Goal: Information Seeking & Learning: Get advice/opinions

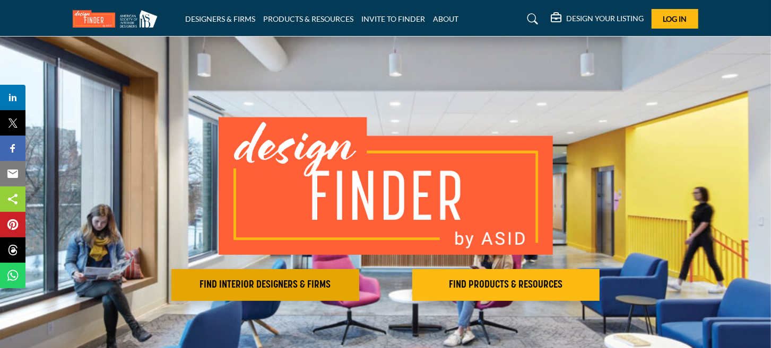
click at [308, 281] on h2 "FIND INTERIOR DESIGNERS & FIRMS" at bounding box center [264, 285] width 181 height 13
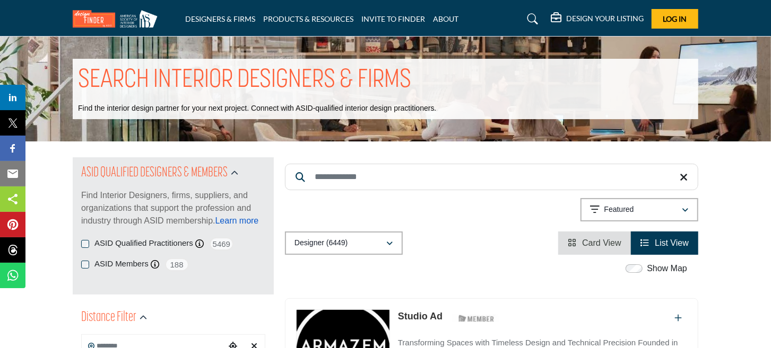
click at [243, 221] on link "Learn more" at bounding box center [236, 220] width 43 height 9
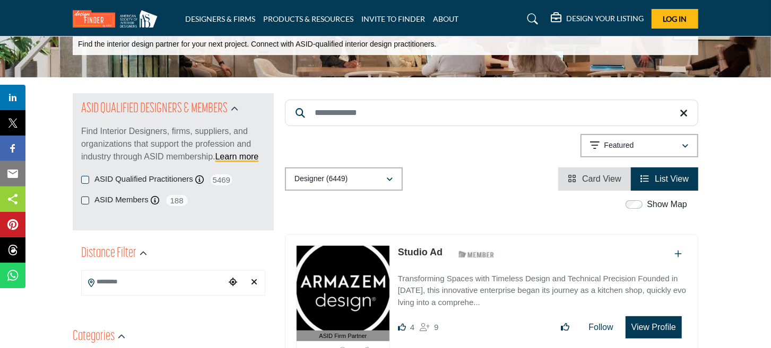
drag, startPoint x: 108, startPoint y: 286, endPoint x: 118, endPoint y: 283, distance: 11.1
click at [110, 285] on input "Search Location" at bounding box center [153, 282] width 143 height 21
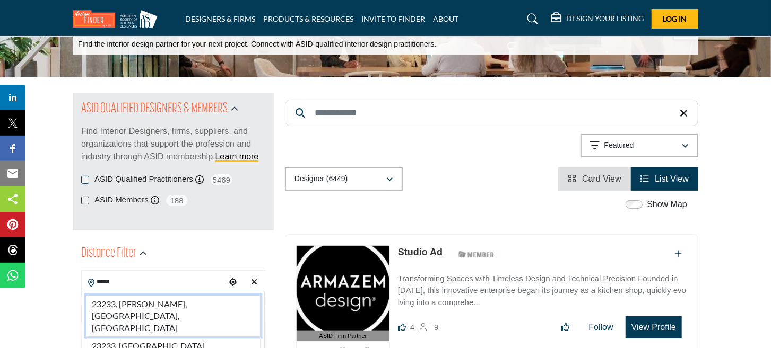
click at [210, 297] on li "23233, Henrico, VA, USA" at bounding box center [173, 316] width 174 height 42
type input "**********"
type input "***"
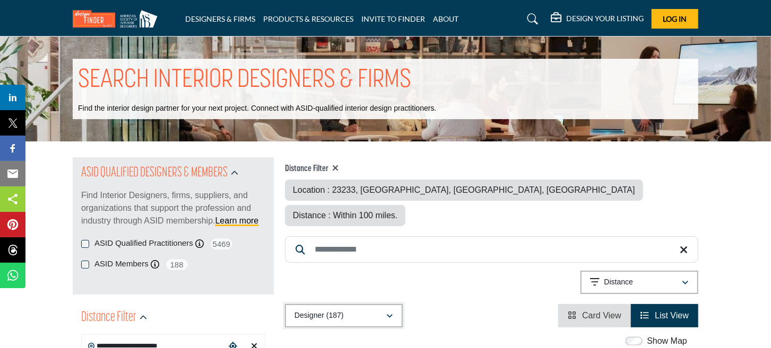
click at [391, 313] on icon "button" at bounding box center [389, 316] width 6 height 7
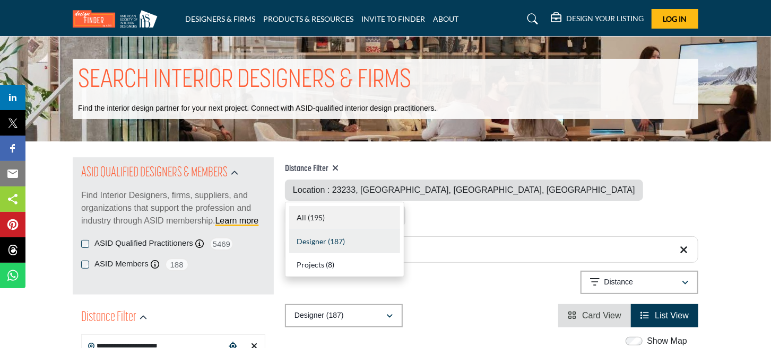
click at [342, 223] on div "All (195)" at bounding box center [344, 218] width 111 height 24
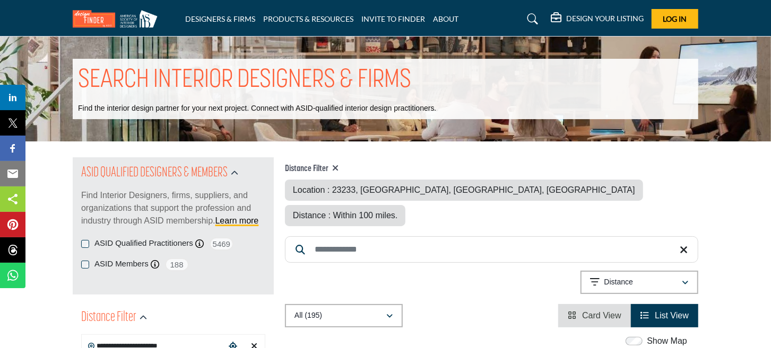
click at [316, 237] on input "Search Keyword" at bounding box center [491, 250] width 413 height 27
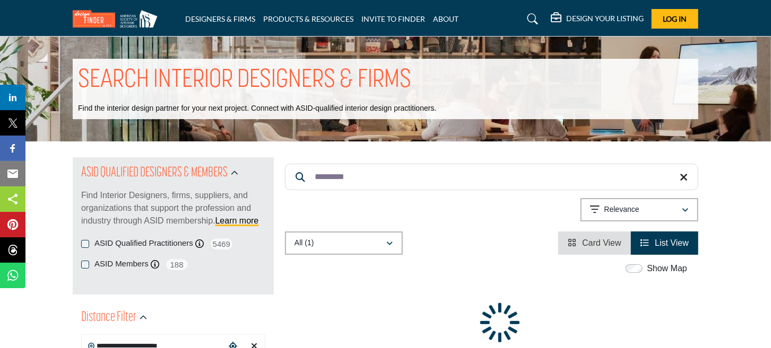
type input "*********"
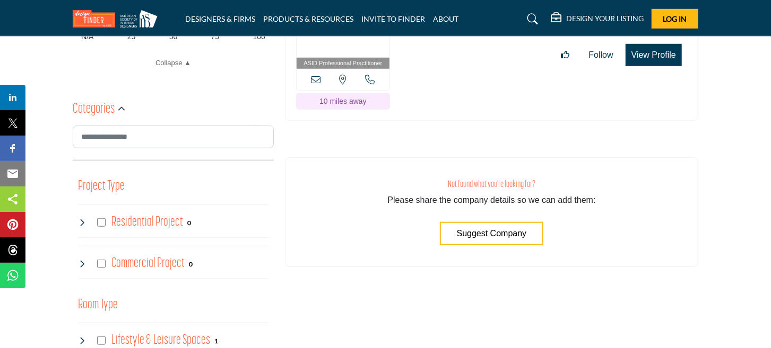
scroll to position [531, 0]
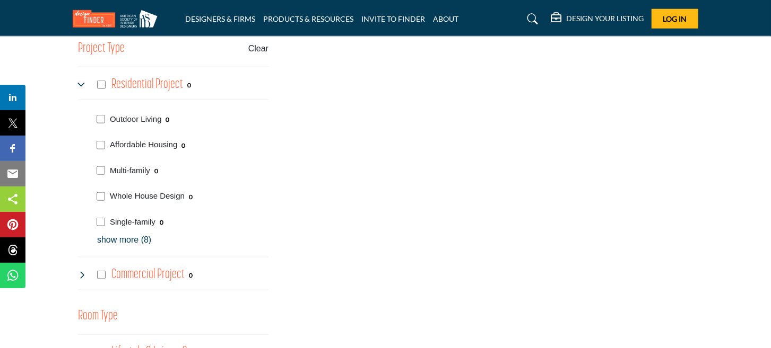
scroll to position [659, 0]
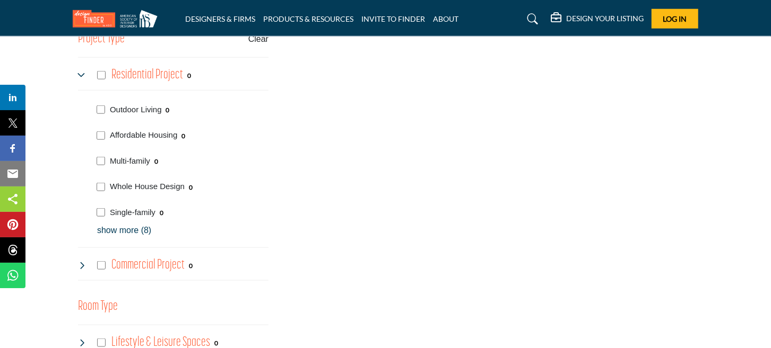
scroll to position [669, 0]
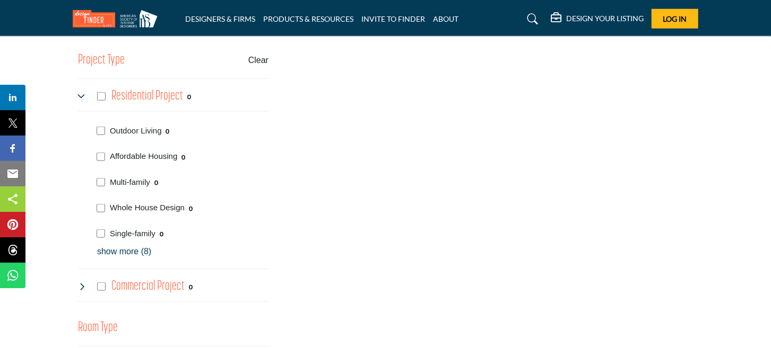
click at [102, 155] on div "Outdoor Living 0 0 0 0 0 0 0" at bounding box center [173, 188] width 190 height 142
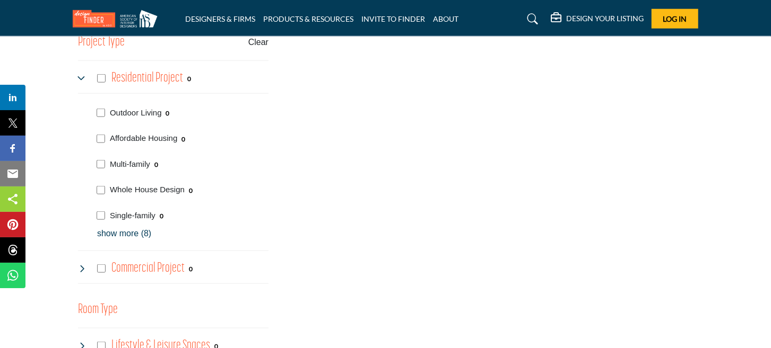
scroll to position [666, 0]
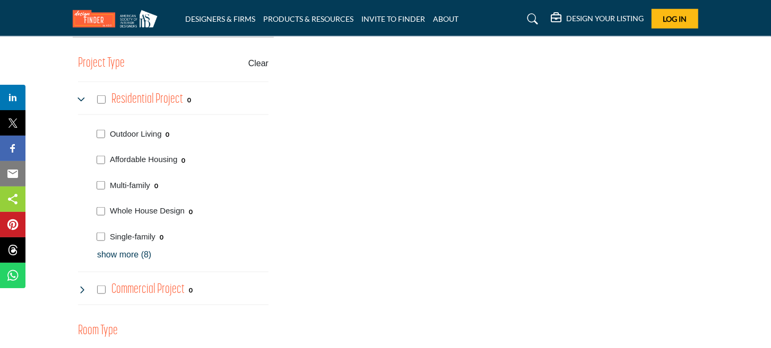
click at [99, 130] on div "Project Type Clear Affordable Housing Single-family Furnishings & Decor Luxury …" at bounding box center [173, 180] width 190 height 265
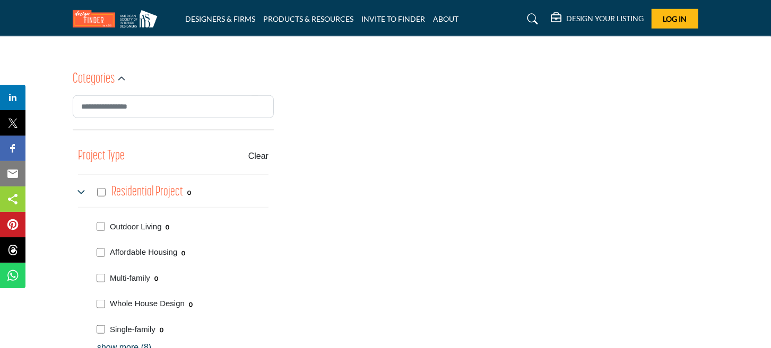
scroll to position [671, 0]
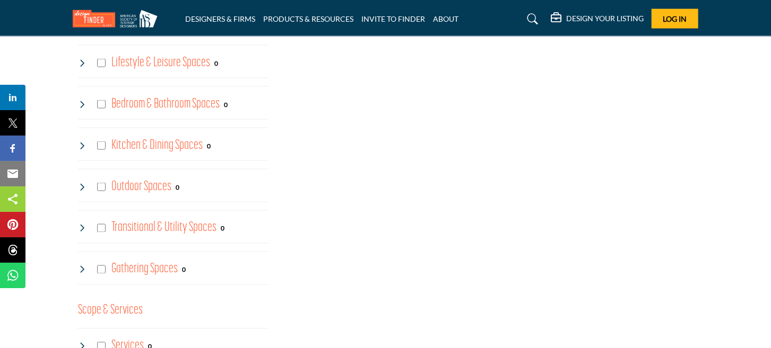
scroll to position [944, 0]
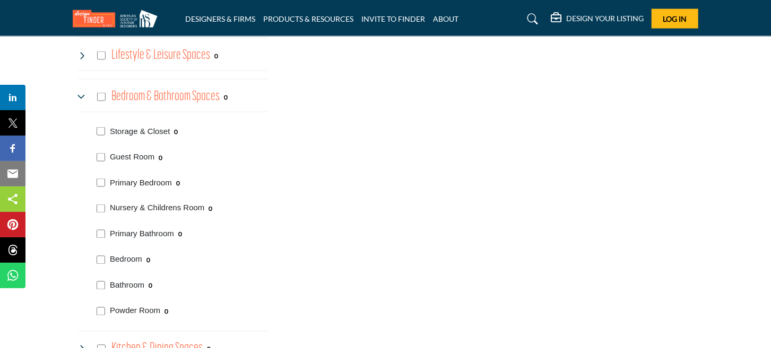
scroll to position [950, 0]
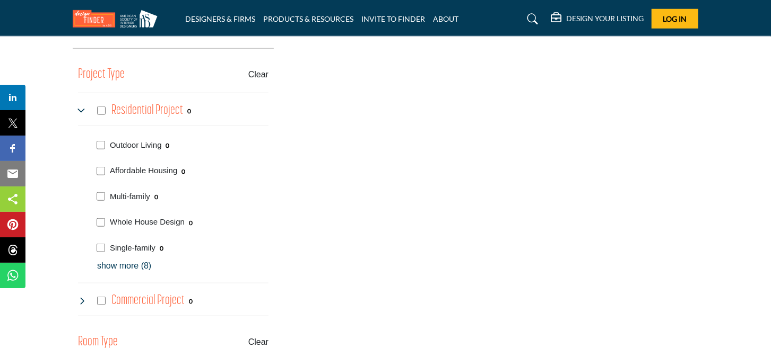
scroll to position [701, 0]
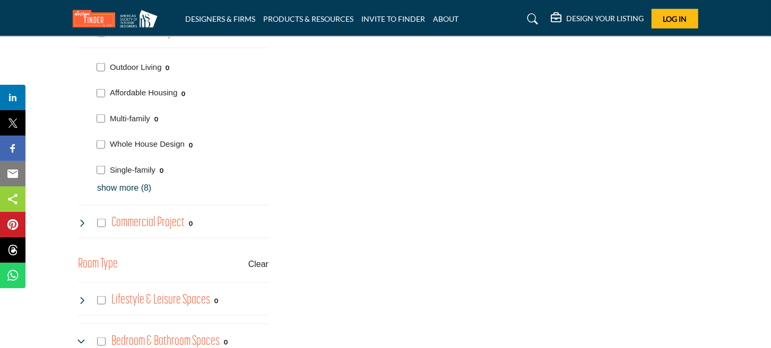
click at [768, 163] on section "ASID QUALIFIED DESIGNERS & MEMBERS Find Interior Designers, firms, suppliers, a…" at bounding box center [385, 333] width 771 height 1785
click at [768, 164] on section "ASID QUALIFIED DESIGNERS & MEMBERS Find Interior Designers, firms, suppliers, a…" at bounding box center [385, 333] width 771 height 1785
drag, startPoint x: 768, startPoint y: 164, endPoint x: 772, endPoint y: 190, distance: 26.3
click at [770, 190] on html "DESIGNERS & FIRMS PRODUCTS & RESOURCES INVITE TO FINDER ABOUT" at bounding box center [385, 340] width 771 height 2082
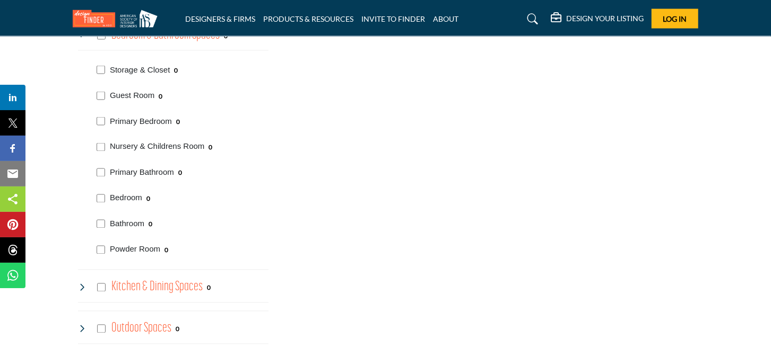
scroll to position [1013, 0]
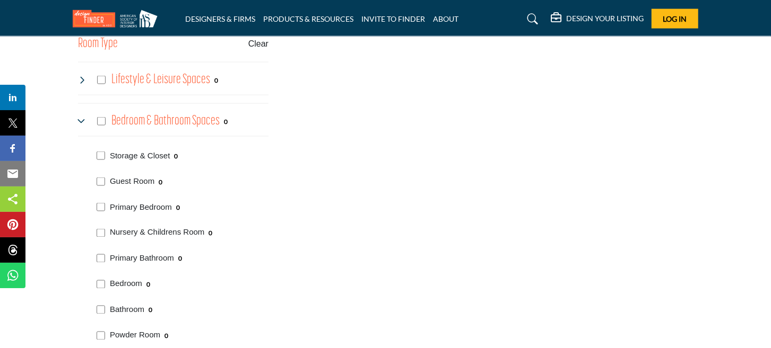
scroll to position [939, 0]
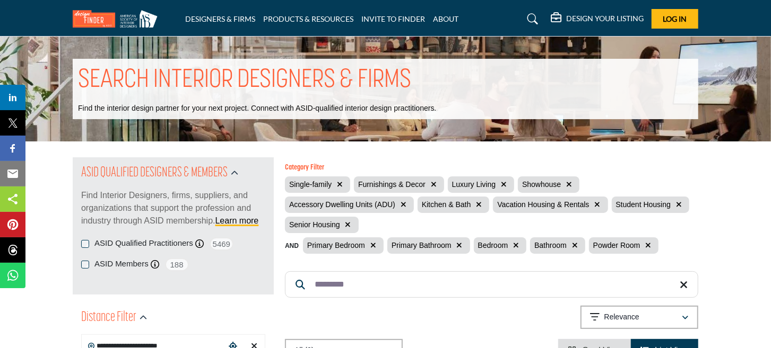
drag, startPoint x: 770, startPoint y: 40, endPoint x: 766, endPoint y: 96, distance: 55.8
click at [766, 96] on div "SEARCH INTERIOR DESIGNERS & FIRMS Find the interior design partner for your nex…" at bounding box center [385, 89] width 771 height 105
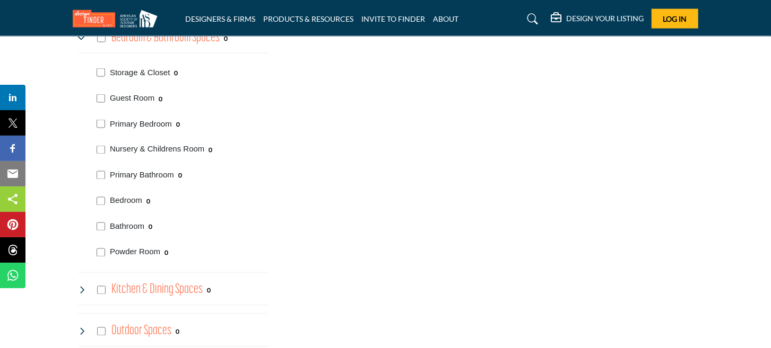
scroll to position [1017, 0]
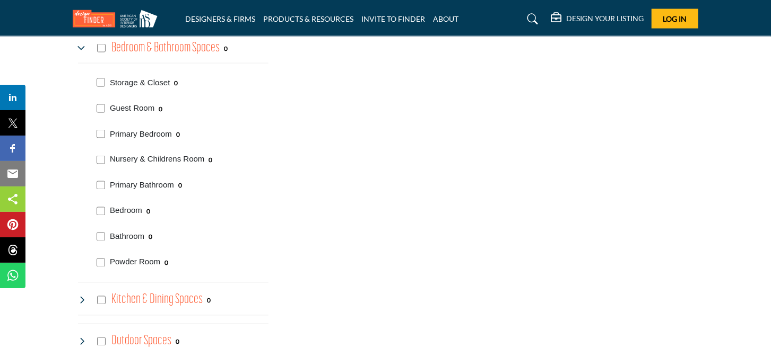
click at [108, 221] on div "Storage & Closet 0 0 0 0 0 0" at bounding box center [173, 172] width 190 height 206
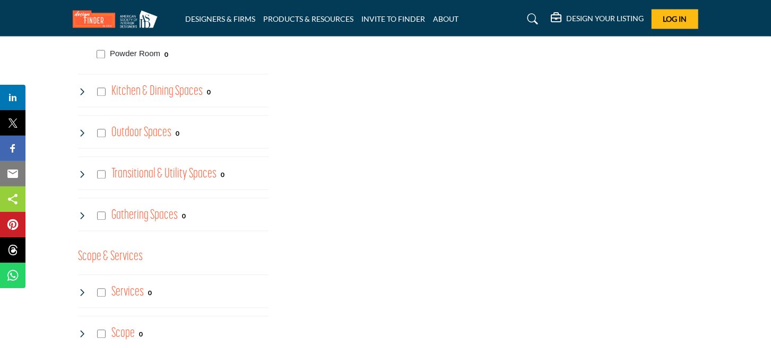
scroll to position [1161, 0]
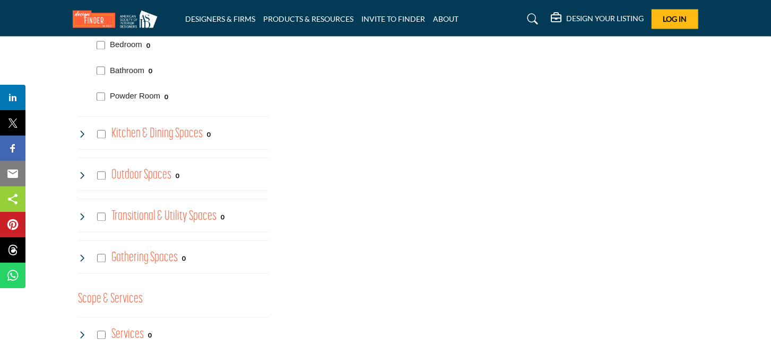
click at [99, 60] on div "Bathroom 0" at bounding box center [181, 70] width 176 height 26
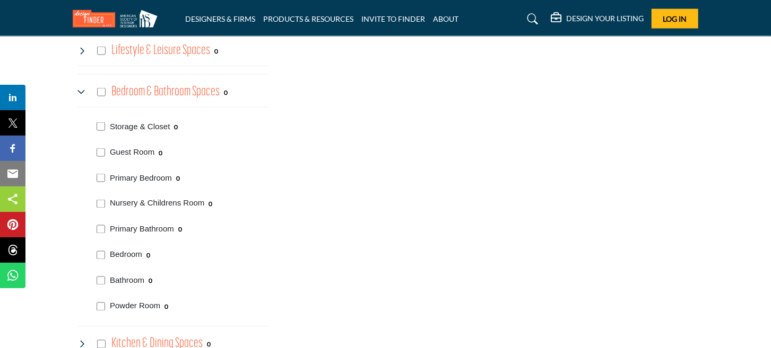
scroll to position [965, 0]
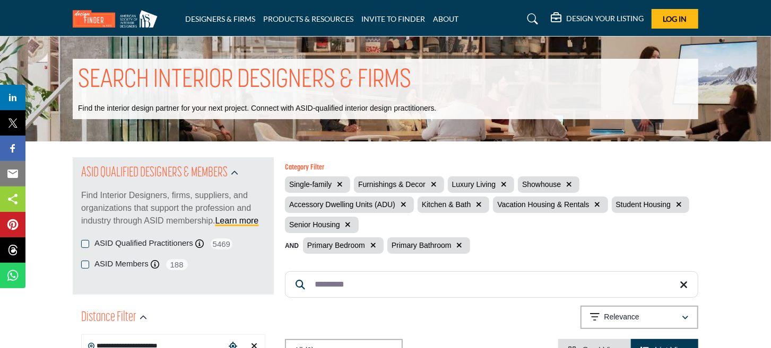
drag, startPoint x: 770, startPoint y: 42, endPoint x: 775, endPoint y: 69, distance: 27.6
click at [770, 76] on div "SEARCH INTERIOR DESIGNERS & FIRMS Find the interior design partner for your nex…" at bounding box center [385, 89] width 771 height 105
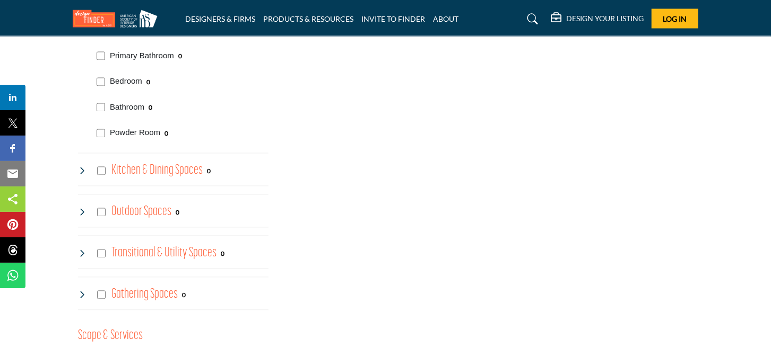
scroll to position [1190, 0]
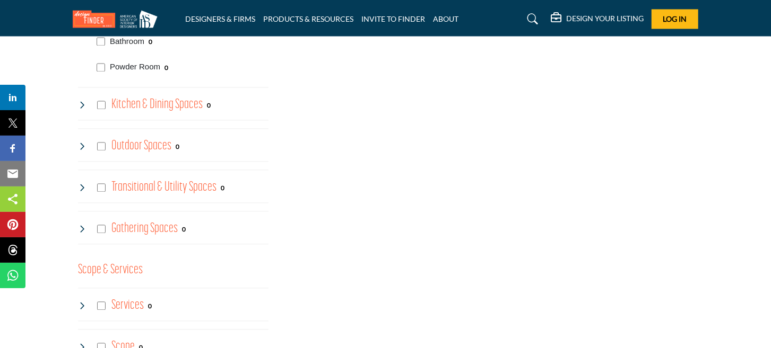
drag, startPoint x: 765, startPoint y: 237, endPoint x: 766, endPoint y: 229, distance: 8.0
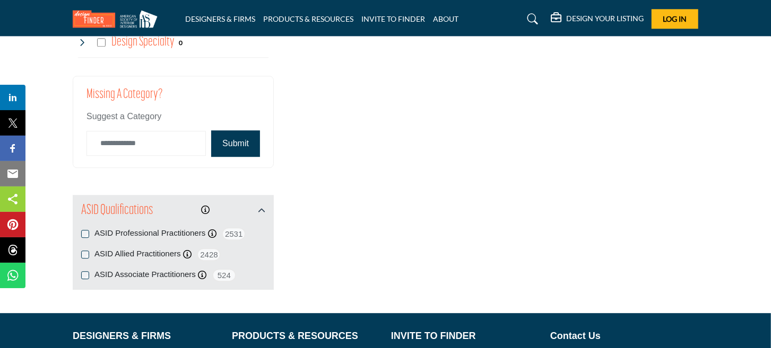
scroll to position [1632, 0]
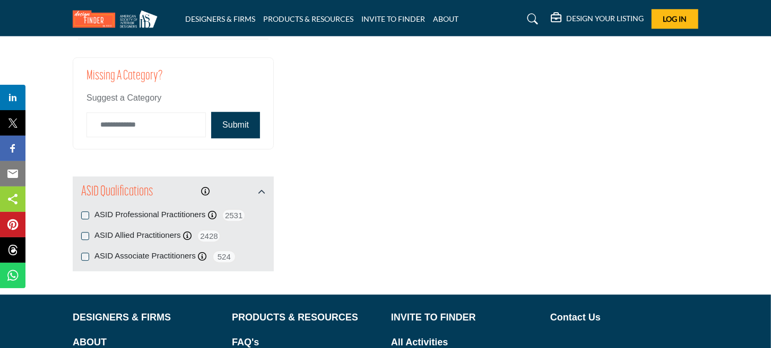
click at [84, 215] on div "ASID Professional Practitioners ASID Professional Practitioners have successful…" at bounding box center [173, 215] width 184 height 13
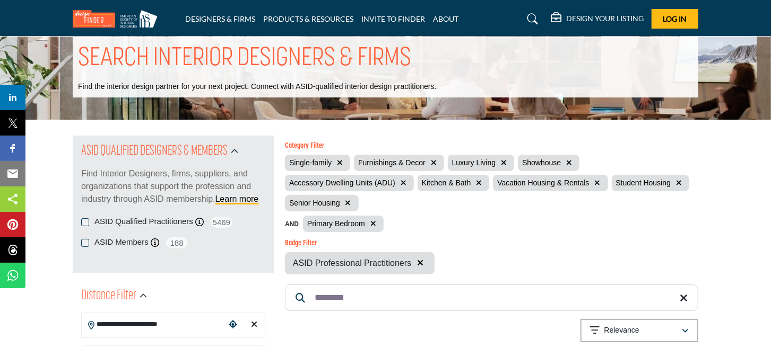
click at [403, 181] on icon "button" at bounding box center [403, 182] width 6 height 7
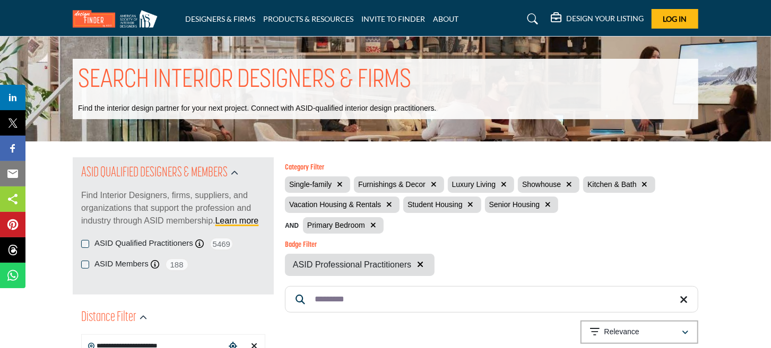
click at [387, 208] on icon "button" at bounding box center [389, 204] width 6 height 7
click at [355, 204] on button "button" at bounding box center [352, 205] width 12 height 12
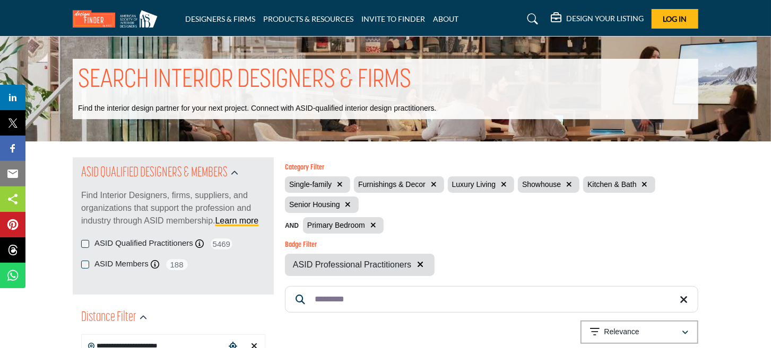
click at [348, 206] on icon "button" at bounding box center [348, 204] width 6 height 7
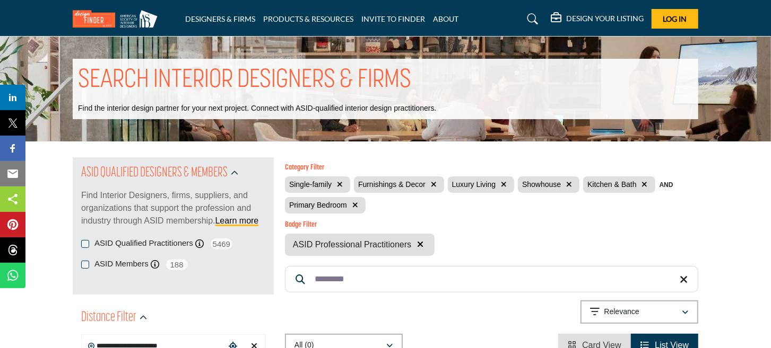
click at [642, 187] on icon "button" at bounding box center [645, 184] width 6 height 7
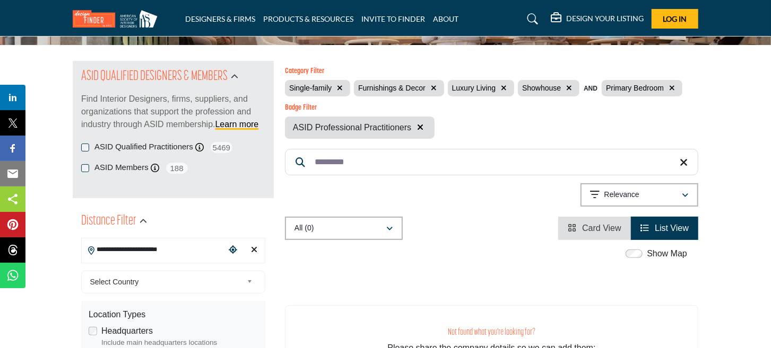
scroll to position [116, 0]
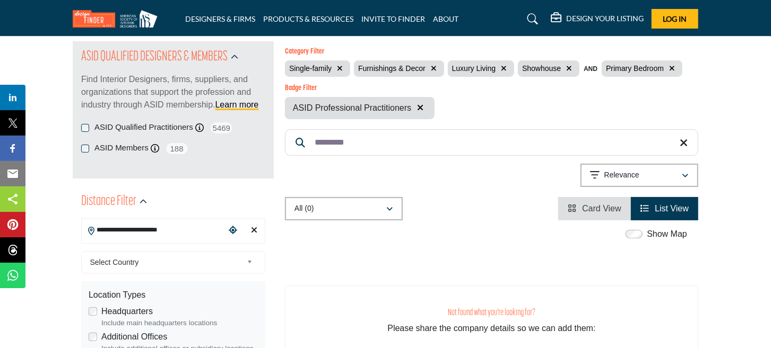
drag, startPoint x: 770, startPoint y: 59, endPoint x: 770, endPoint y: 72, distance: 12.7
click at [431, 66] on icon "button" at bounding box center [434, 68] width 6 height 7
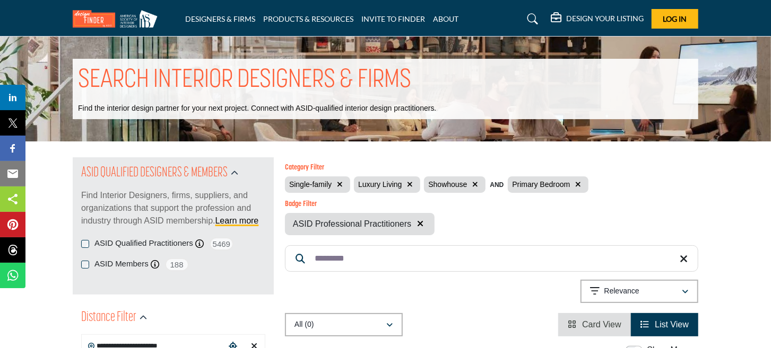
click at [475, 187] on icon "button" at bounding box center [475, 184] width 6 height 7
click at [685, 259] on icon at bounding box center [683, 259] width 8 height 11
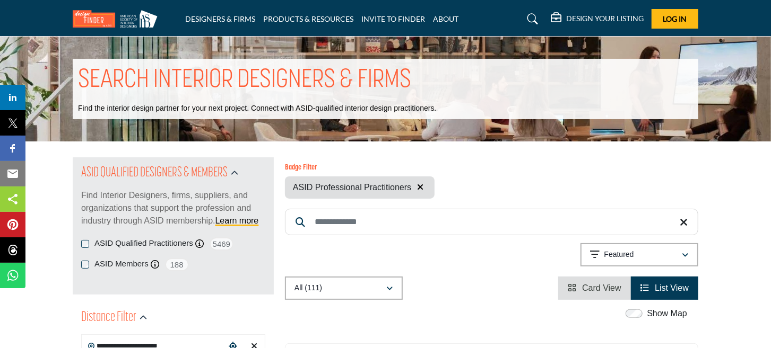
click at [316, 225] on input "Search Keyword" at bounding box center [491, 222] width 413 height 27
click at [388, 286] on icon "button" at bounding box center [389, 288] width 6 height 7
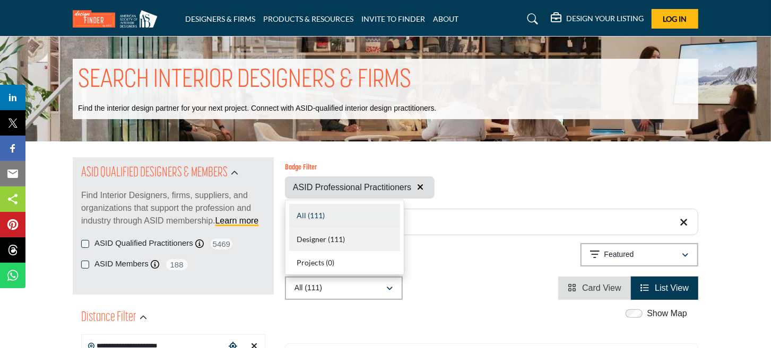
click at [317, 239] on span "Designer" at bounding box center [311, 239] width 30 height 9
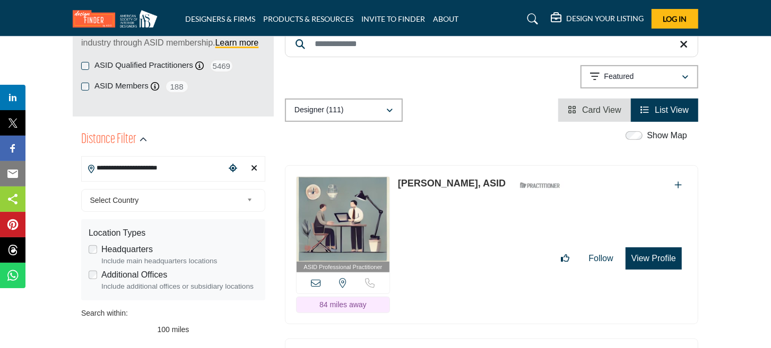
scroll to position [265, 0]
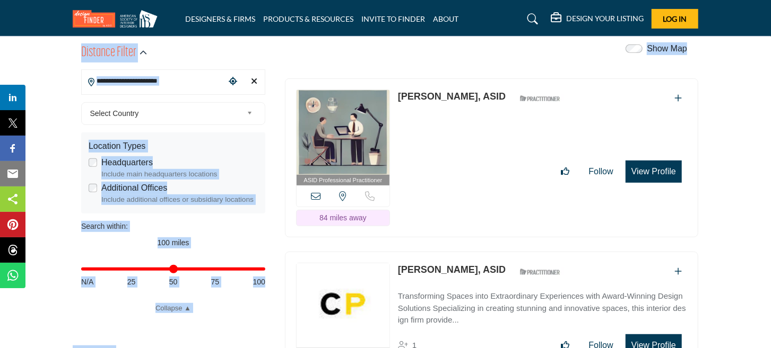
drag, startPoint x: 766, startPoint y: 33, endPoint x: 763, endPoint y: 50, distance: 17.3
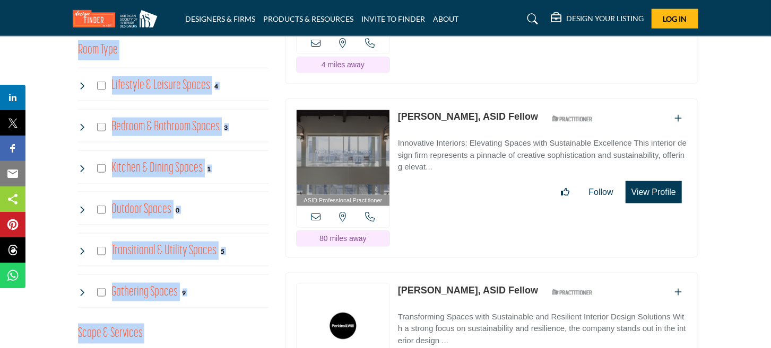
scroll to position [778, 0]
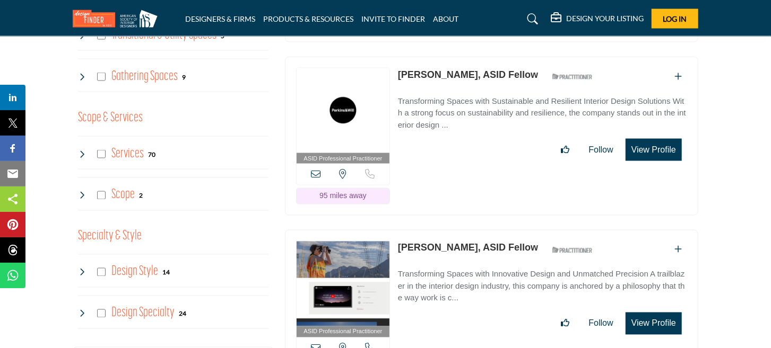
scroll to position [994, 0]
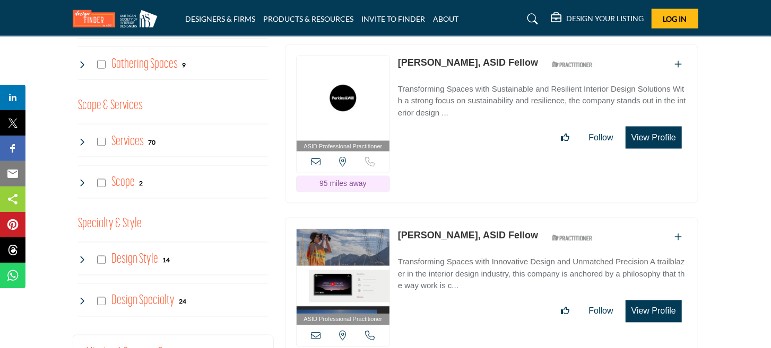
drag, startPoint x: 770, startPoint y: 96, endPoint x: 768, endPoint y: 111, distance: 15.5
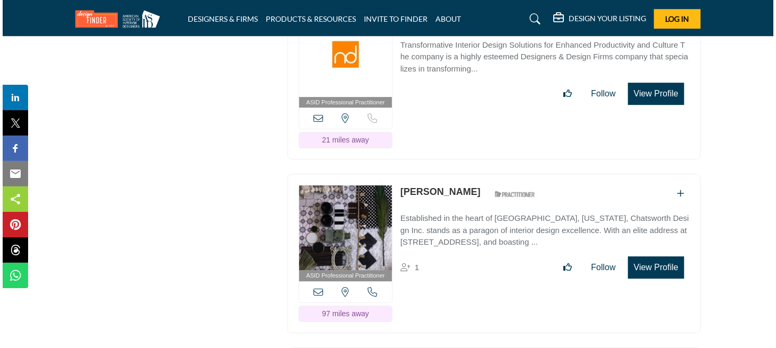
scroll to position [4057, 0]
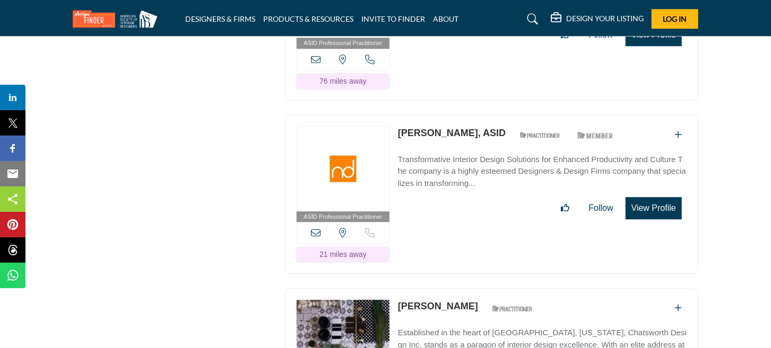
click at [653, 197] on button "View Profile" at bounding box center [653, 208] width 56 height 22
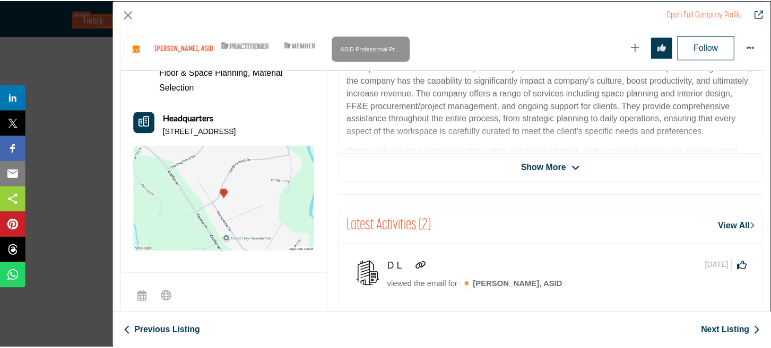
scroll to position [301, 0]
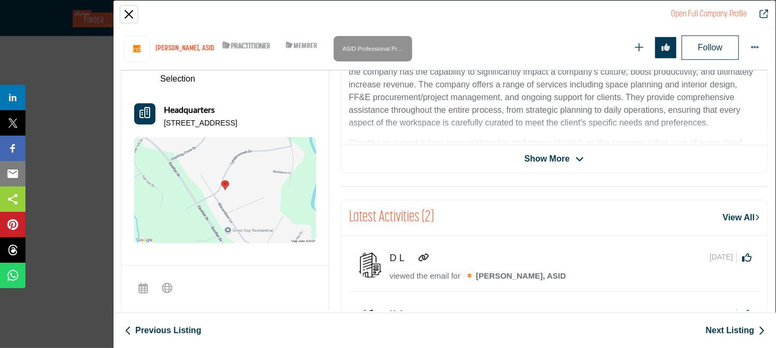
click at [129, 11] on button "Close" at bounding box center [129, 14] width 16 height 16
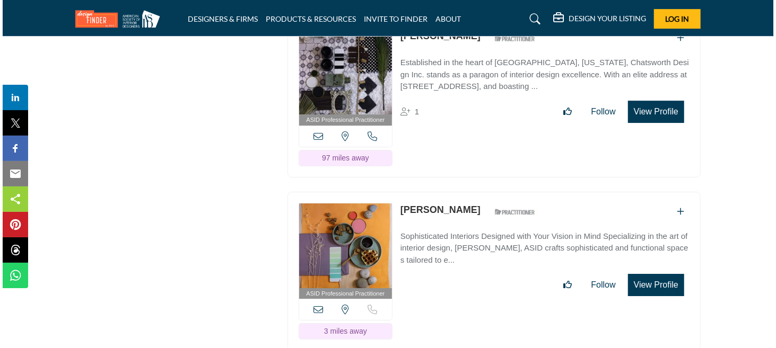
scroll to position [4350, 0]
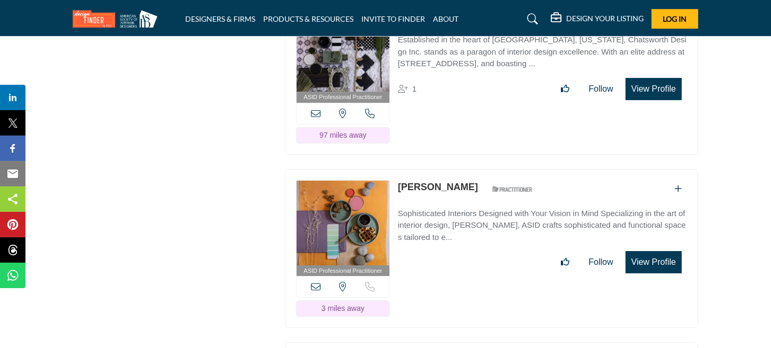
click at [661, 251] on button "View Profile" at bounding box center [653, 262] width 56 height 22
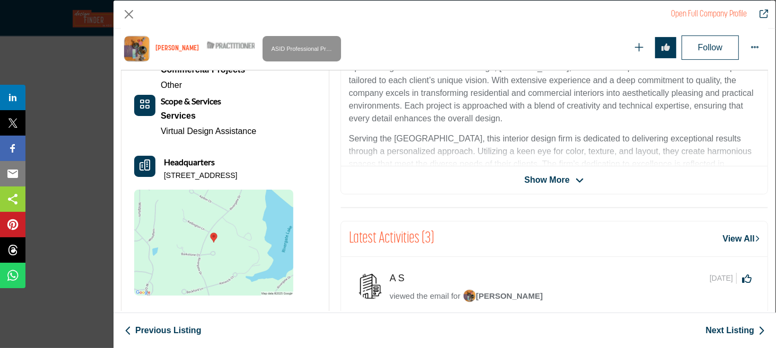
scroll to position [295, 0]
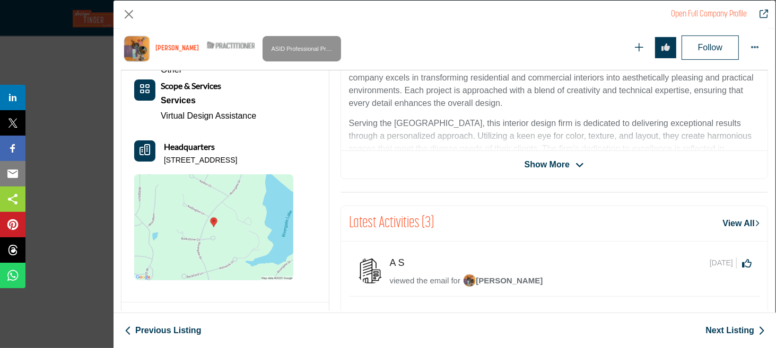
click at [575, 162] on icon "Company Data Modal" at bounding box center [579, 166] width 8 height 10
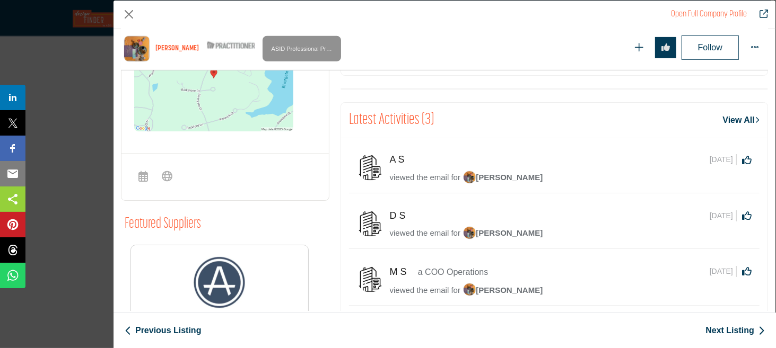
scroll to position [451, 0]
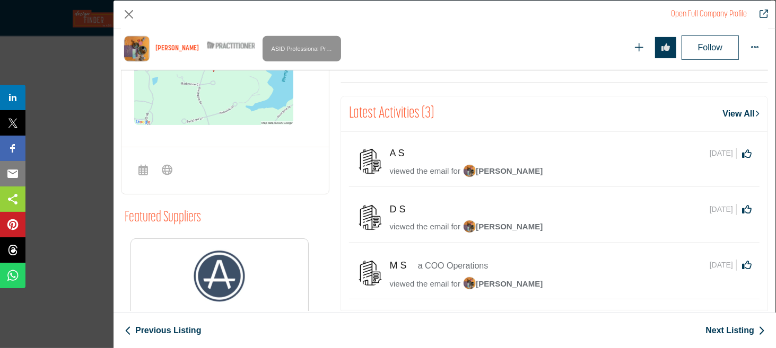
click at [767, 238] on div "Mary Linhart View email address of this listing View the location of this listi…" at bounding box center [554, 150] width 439 height 647
click at [392, 158] on div "A S 5 days ago Click to Like this activity 0 0 Mary Linhart" at bounding box center [571, 163] width 362 height 30
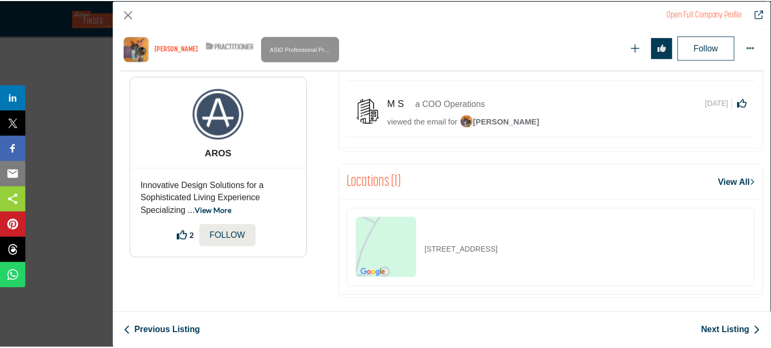
scroll to position [618, 0]
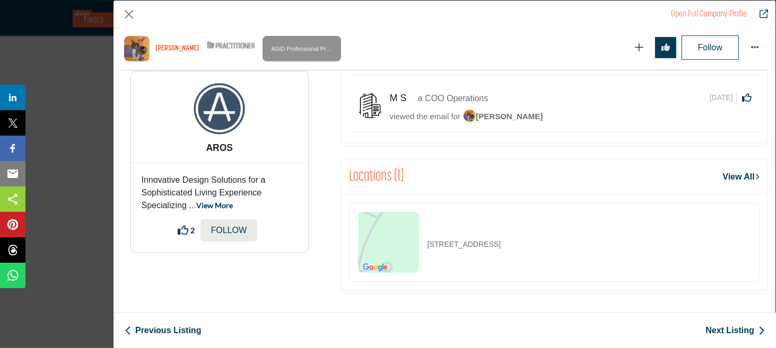
drag, startPoint x: 764, startPoint y: 290, endPoint x: 751, endPoint y: 247, distance: 45.0
click at [751, 247] on div "13282 Kelston Ct, 23238-6447, USA" at bounding box center [554, 242] width 410 height 79
click at [130, 14] on button "Close" at bounding box center [129, 14] width 16 height 16
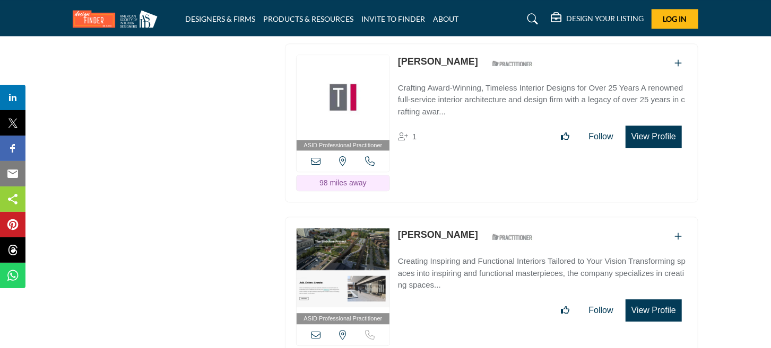
scroll to position [7902, 0]
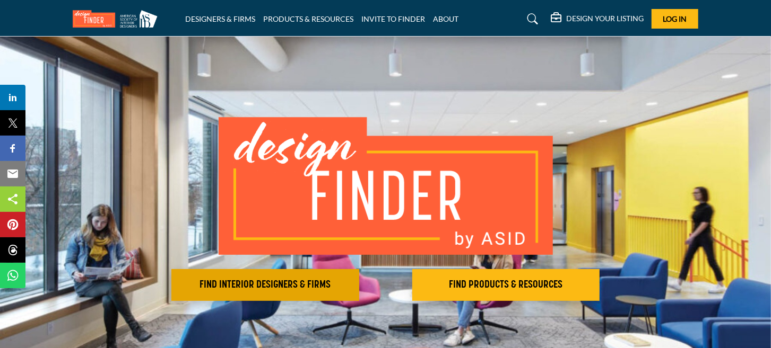
click at [336, 284] on h2 "FIND INTERIOR DESIGNERS & FIRMS" at bounding box center [264, 285] width 181 height 13
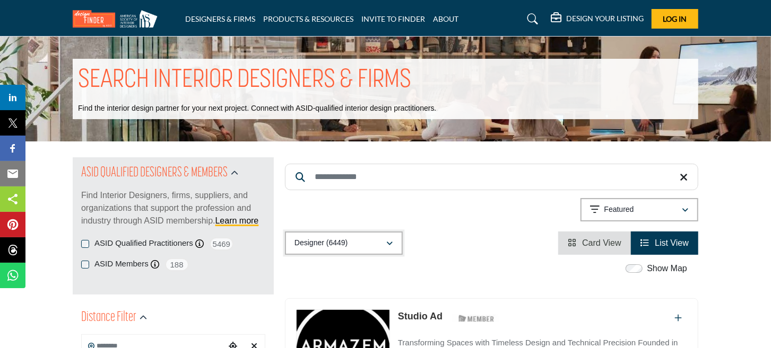
click at [396, 240] on button "Designer (6449)" at bounding box center [344, 243] width 118 height 23
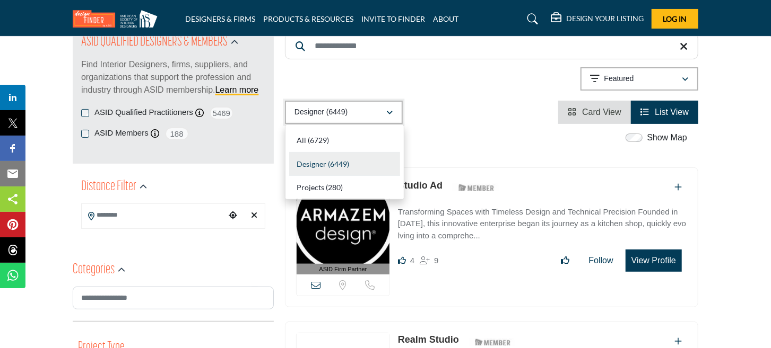
scroll to position [142, 0]
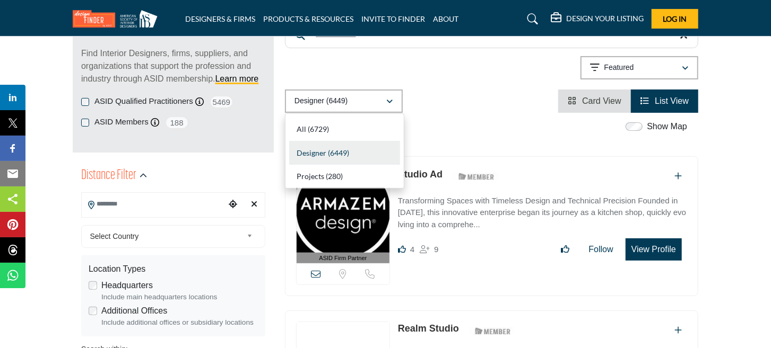
click at [120, 206] on input "Search Location" at bounding box center [153, 204] width 143 height 21
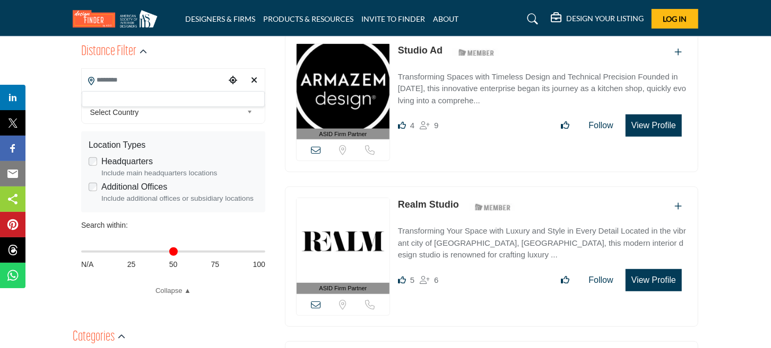
scroll to position [333, 0]
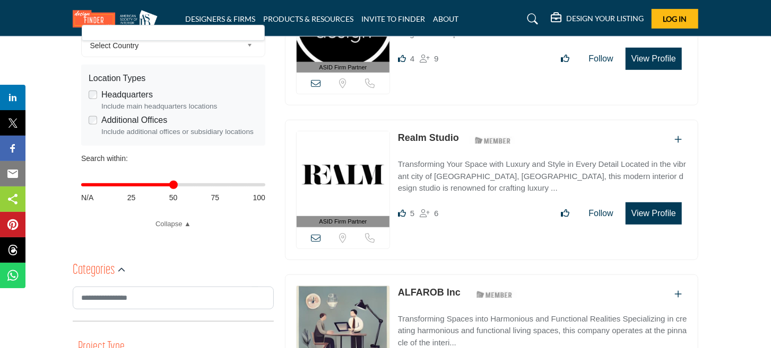
drag, startPoint x: 86, startPoint y: 187, endPoint x: 171, endPoint y: 190, distance: 84.4
type input "**"
click at [171, 186] on input "Distance in miles" at bounding box center [173, 185] width 184 height 2
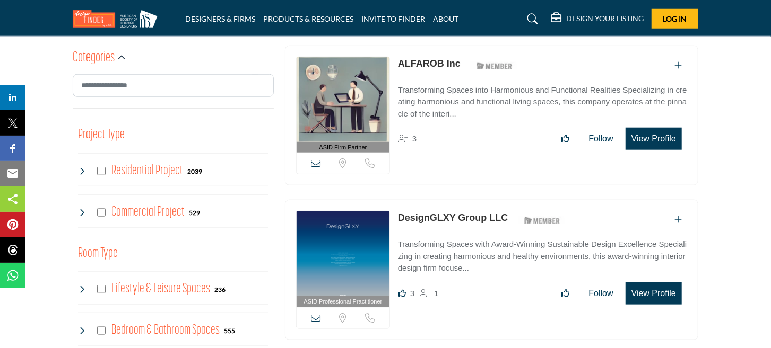
scroll to position [577, 0]
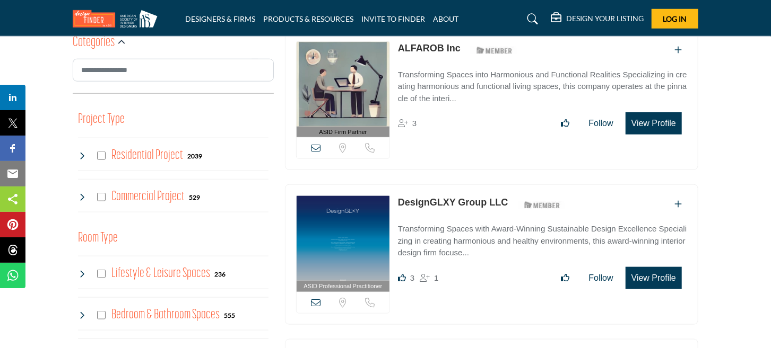
click at [109, 154] on div "Residential Project 2039" at bounding box center [140, 155] width 125 height 19
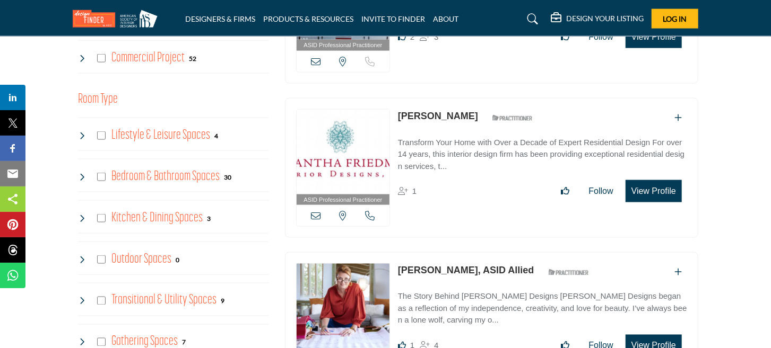
scroll to position [886, 0]
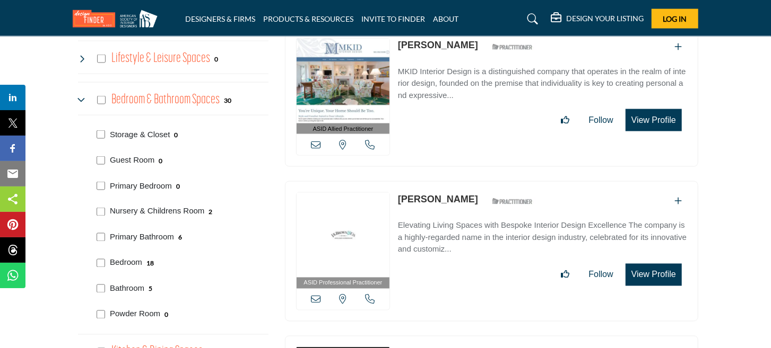
scroll to position [947, 0]
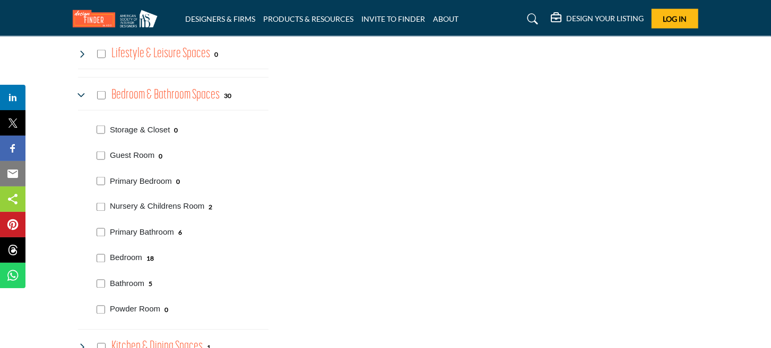
click at [106, 283] on div "Bathroom 5" at bounding box center [181, 283] width 176 height 26
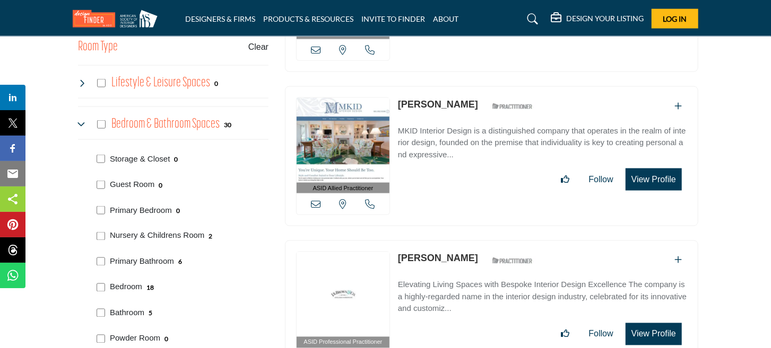
click at [106, 283] on div "Storage & Closet 0 0 0 2 6 5" at bounding box center [173, 248] width 190 height 206
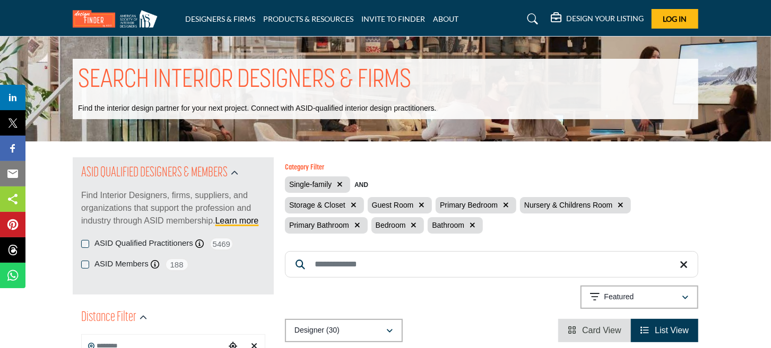
click at [478, 224] on div "Bathroom" at bounding box center [454, 225] width 55 height 16
click at [470, 222] on icon "button" at bounding box center [472, 225] width 6 height 7
click at [419, 224] on button "button" at bounding box center [413, 226] width 12 height 12
click at [353, 205] on icon "button" at bounding box center [354, 205] width 6 height 7
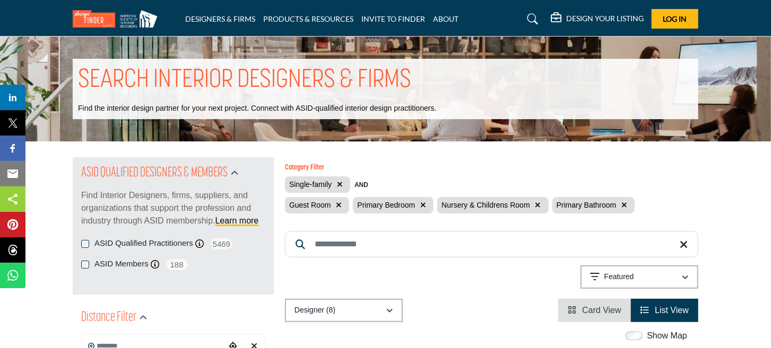
click at [541, 205] on button "button" at bounding box center [538, 205] width 12 height 12
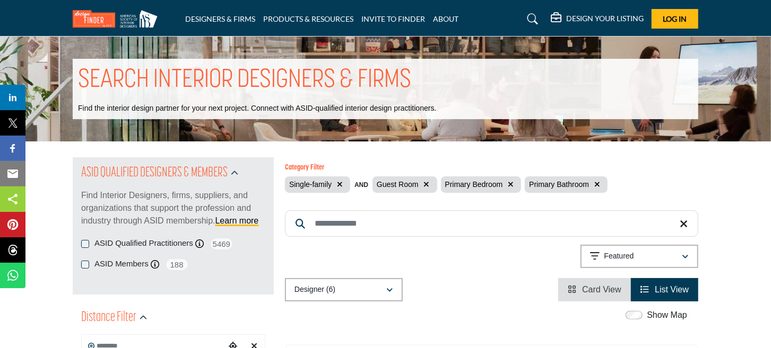
drag, startPoint x: 594, startPoint y: 180, endPoint x: 598, endPoint y: 185, distance: 5.7
click at [598, 182] on button "button" at bounding box center [597, 185] width 12 height 12
click at [428, 181] on icon "button" at bounding box center [427, 184] width 6 height 7
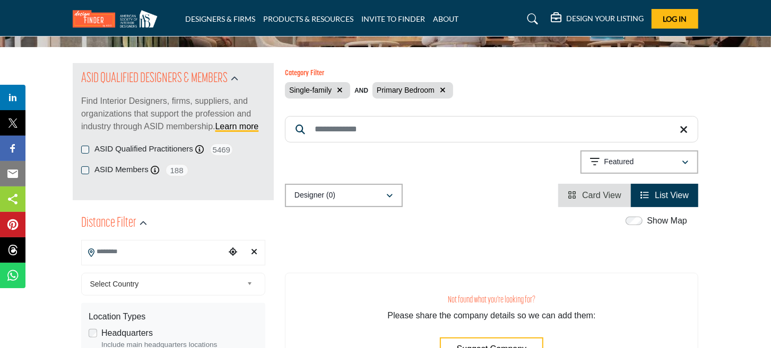
scroll to position [99, 0]
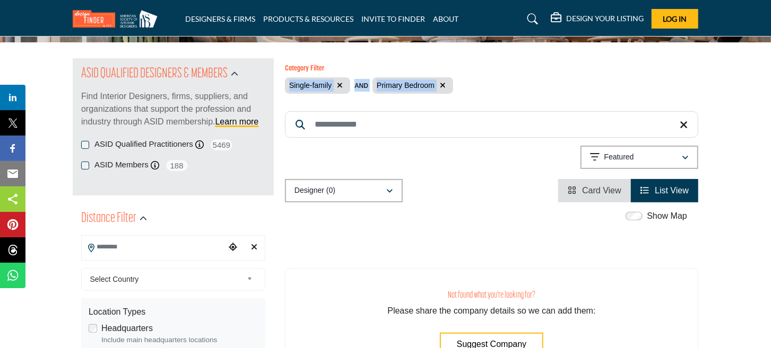
drag, startPoint x: 768, startPoint y: 71, endPoint x: 764, endPoint y: 98, distance: 27.4
type input "**********"
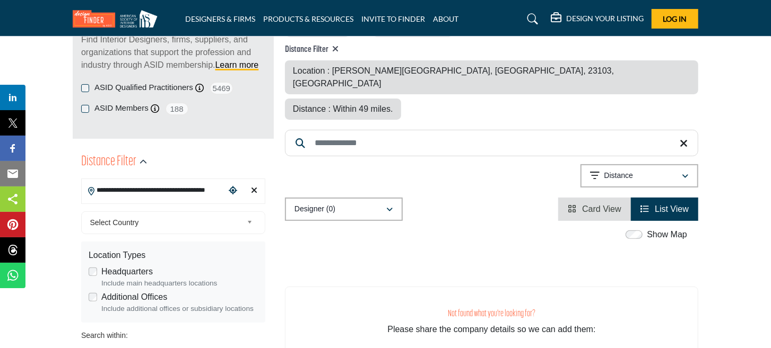
scroll to position [151, 0]
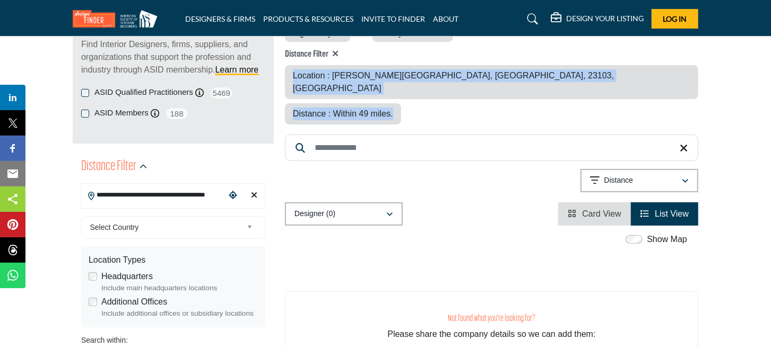
drag, startPoint x: 764, startPoint y: 85, endPoint x: 754, endPoint y: 48, distance: 38.3
